Goal: Information Seeking & Learning: Learn about a topic

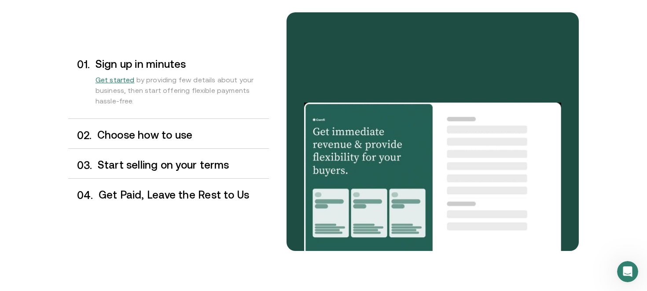
scroll to position [744, 0]
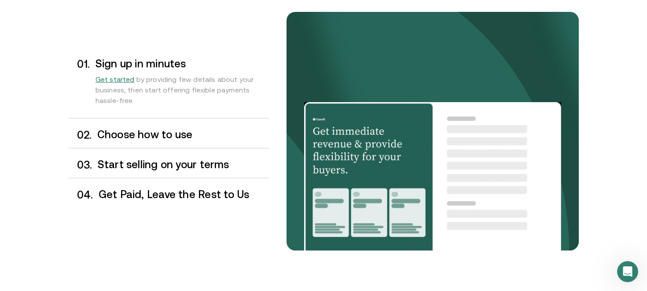
click at [203, 181] on div "0 1 . Sign up in minutes Get started by providing few details about your busine…" at bounding box center [168, 131] width 201 height 153
click at [205, 193] on h3 "Get Paid, Leave the Rest to Us" at bounding box center [184, 194] width 170 height 11
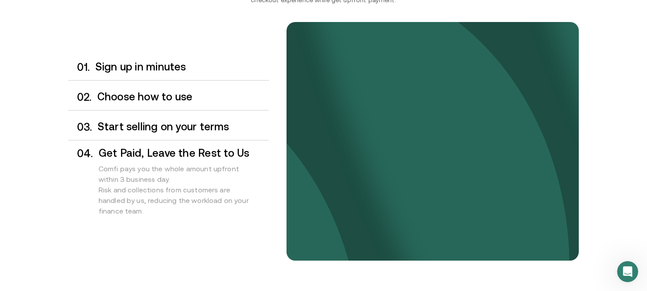
scroll to position [734, 0]
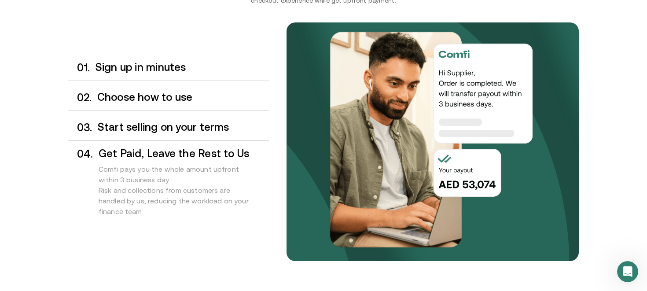
click at [203, 156] on h3 "Get Paid, Leave the Rest to Us" at bounding box center [184, 153] width 170 height 11
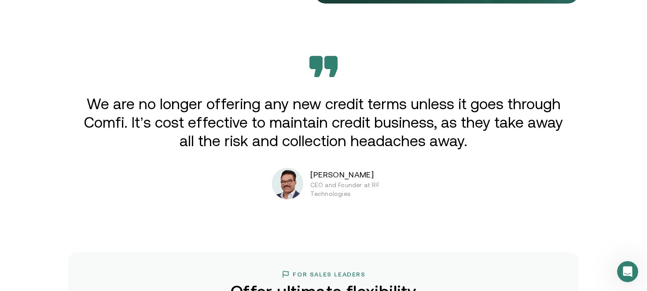
scroll to position [1446, 0]
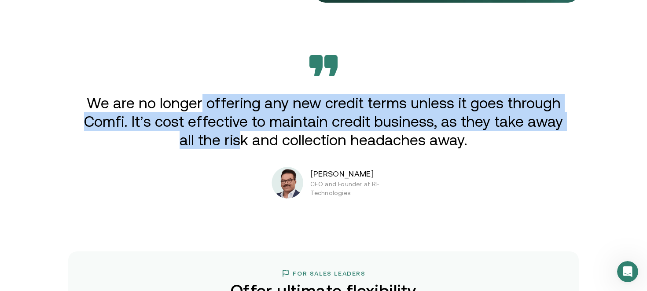
drag, startPoint x: 203, startPoint y: 101, endPoint x: 240, endPoint y: 134, distance: 49.6
click at [240, 134] on p "We are no longer offering any new credit terms unless it goes through Comfi. It…" at bounding box center [323, 121] width 485 height 55
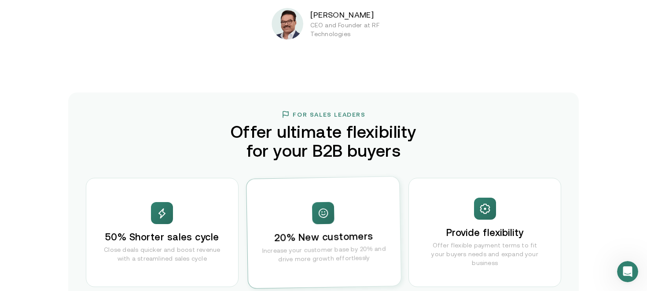
scroll to position [1605, 0]
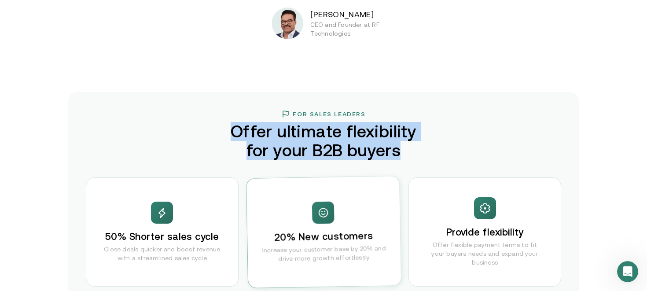
drag, startPoint x: 236, startPoint y: 131, endPoint x: 440, endPoint y: 144, distance: 203.9
click at [316, 144] on div "For Sales Leaders Offer ultimate flexibility for your B2B buyers 50% Shorter sa…" at bounding box center [323, 257] width 511 height 330
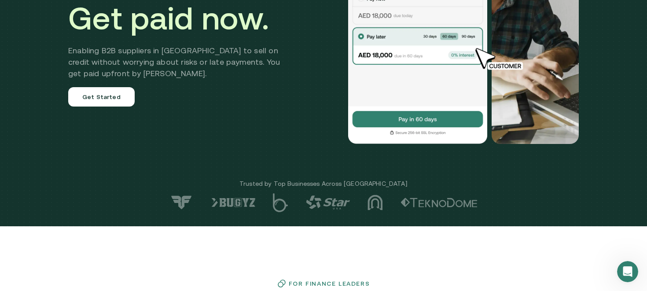
scroll to position [0, 0]
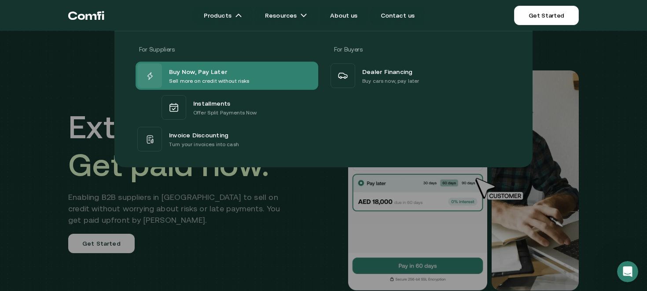
click at [195, 79] on p "Sell more on credit without risks" at bounding box center [209, 81] width 81 height 9
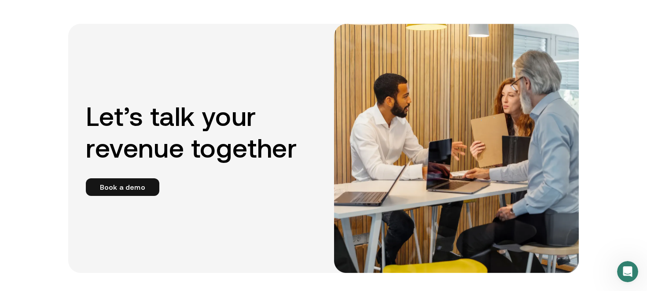
scroll to position [1651, 0]
